Goal: Task Accomplishment & Management: Manage account settings

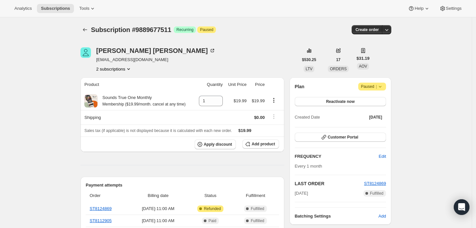
click at [383, 84] on icon at bounding box center [380, 86] width 7 height 7
click at [363, 101] on span "Cancel subscription" at bounding box center [374, 99] width 37 height 5
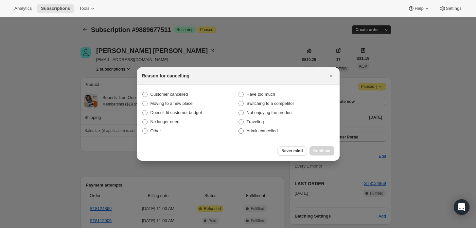
click at [274, 129] on span "Admin cancelled" at bounding box center [261, 130] width 31 height 5
click at [239, 129] on input "Admin cancelled" at bounding box center [238, 128] width 0 height 0
radio input "true"
click at [321, 152] on span "Continue" at bounding box center [321, 150] width 17 height 5
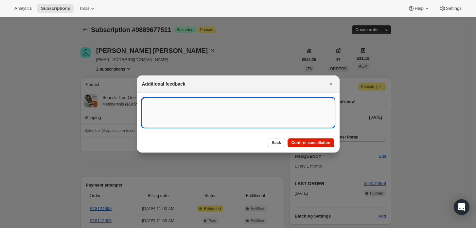
click at [239, 116] on textarea ":rbj:" at bounding box center [238, 112] width 192 height 29
type textarea "Customer requested cancellation and refund."
click at [298, 143] on span "Confirm cancellation" at bounding box center [310, 142] width 39 height 5
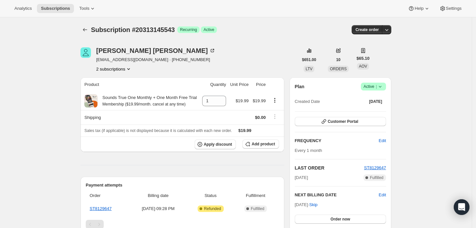
click at [382, 88] on icon at bounding box center [380, 86] width 7 height 7
click at [375, 109] on span "Cancel subscription" at bounding box center [375, 110] width 37 height 5
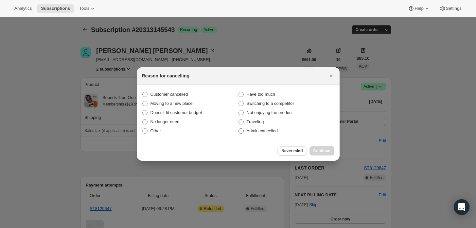
click at [271, 132] on span "Admin cancelled" at bounding box center [261, 130] width 31 height 5
click at [239, 129] on input "Admin cancelled" at bounding box center [238, 128] width 0 height 0
radio input "true"
click at [326, 153] on span "Continue" at bounding box center [321, 150] width 17 height 5
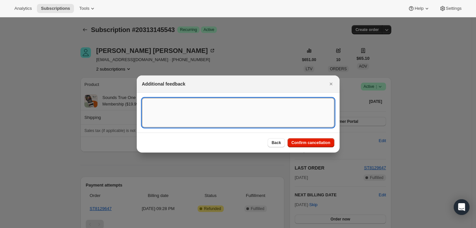
click at [256, 113] on textarea ":rbj:" at bounding box center [238, 112] width 192 height 29
type textarea "Customer requested cancellation."
click at [315, 146] on button "Confirm cancellation" at bounding box center [310, 142] width 47 height 9
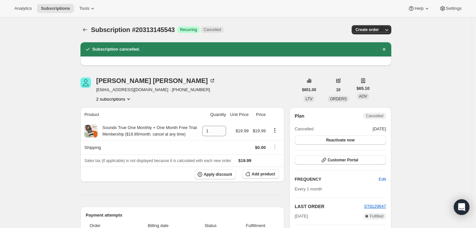
click at [118, 101] on button "2 subscriptions" at bounding box center [114, 99] width 36 height 7
click at [114, 123] on span "20313276615" at bounding box center [106, 122] width 26 height 5
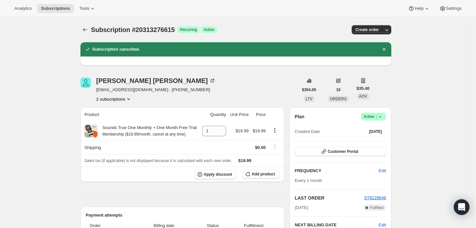
click at [383, 118] on icon at bounding box center [380, 116] width 7 height 7
click at [367, 144] on span "Cancel subscription" at bounding box center [375, 140] width 37 height 7
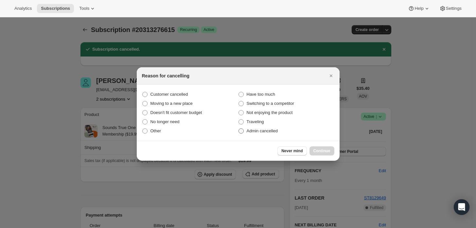
click at [250, 132] on span "Admin cancelled" at bounding box center [261, 130] width 31 height 5
click at [239, 129] on input "Admin cancelled" at bounding box center [238, 128] width 0 height 0
radio input "true"
click at [328, 155] on button "Continue" at bounding box center [321, 150] width 25 height 9
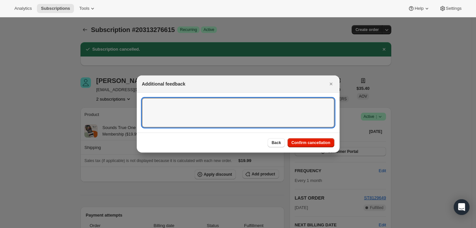
click at [282, 118] on textarea ":rg2:" at bounding box center [238, 112] width 192 height 29
type textarea "customer requested cancellation."
click at [314, 142] on span "Confirm cancellation" at bounding box center [310, 142] width 39 height 5
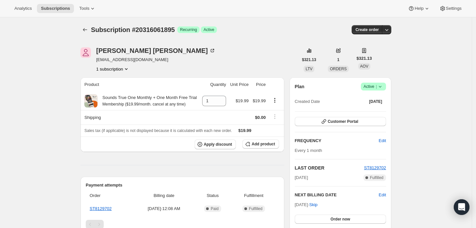
click at [381, 88] on icon at bounding box center [380, 86] width 7 height 7
click at [365, 112] on span "Cancel subscription" at bounding box center [375, 110] width 37 height 5
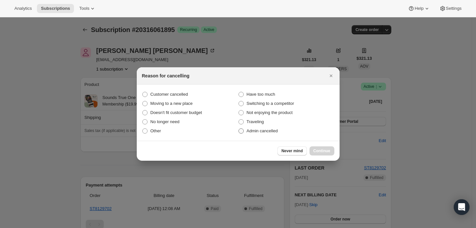
click at [264, 131] on span "Admin cancelled" at bounding box center [261, 130] width 31 height 5
click at [239, 129] on input "Admin cancelled" at bounding box center [238, 128] width 0 height 0
radio input "true"
click at [322, 151] on span "Continue" at bounding box center [321, 150] width 17 height 5
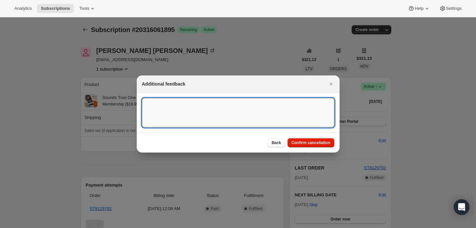
click at [207, 119] on textarea ":rbj:" at bounding box center [238, 112] width 192 height 29
type textarea "Customer requested cancellation."
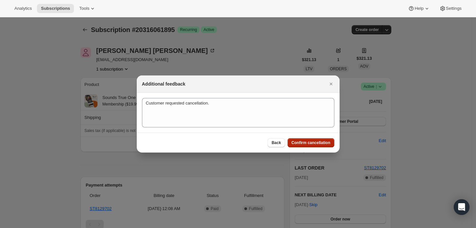
click at [298, 138] on button "Confirm cancellation" at bounding box center [310, 142] width 47 height 9
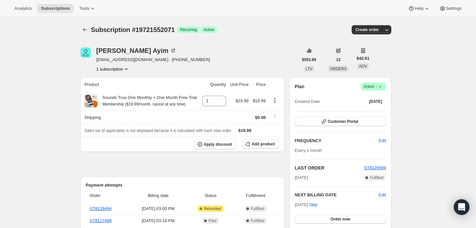
click at [383, 87] on icon at bounding box center [380, 86] width 7 height 7
click at [361, 111] on span "Cancel subscription" at bounding box center [375, 110] width 37 height 5
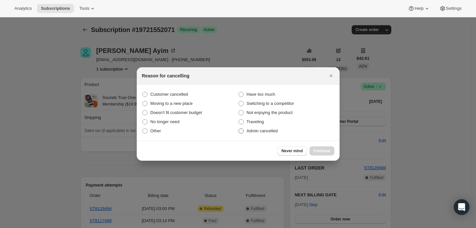
click at [268, 133] on span "Admin cancelled" at bounding box center [261, 130] width 31 height 5
click at [239, 129] on input "Admin cancelled" at bounding box center [238, 128] width 0 height 0
radio input "true"
drag, startPoint x: 332, startPoint y: 153, endPoint x: 324, endPoint y: 150, distance: 8.5
click at [331, 153] on button "Continue" at bounding box center [321, 150] width 25 height 9
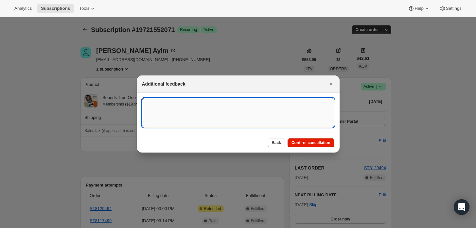
click at [262, 108] on textarea ":rbj:" at bounding box center [238, 112] width 192 height 29
type textarea "Customer requested cancellation and refund."
click at [305, 143] on span "Confirm cancellation" at bounding box center [310, 142] width 39 height 5
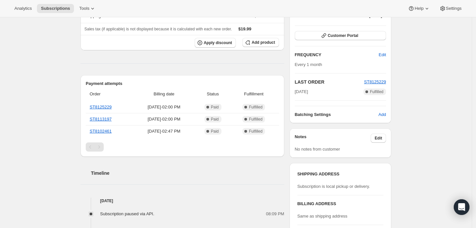
scroll to position [181, 0]
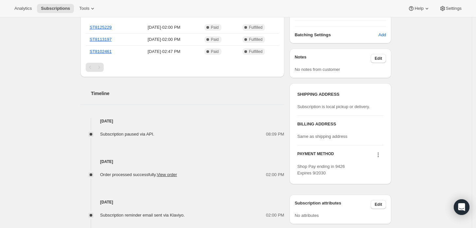
click at [378, 152] on icon at bounding box center [378, 155] width 7 height 7
click at [399, 169] on span "Send link to update card" at bounding box center [380, 166] width 46 height 5
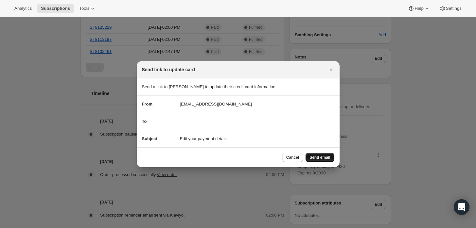
click at [315, 158] on span "Send email" at bounding box center [319, 157] width 21 height 5
